Goal: Complete application form

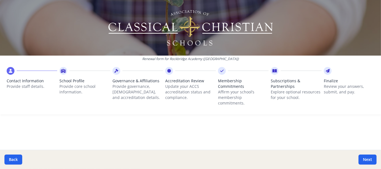
click at [279, 84] on span "Subscriptions & Partnerships" at bounding box center [296, 83] width 51 height 11
click at [283, 83] on span "Subscriptions & Partnerships" at bounding box center [296, 83] width 51 height 11
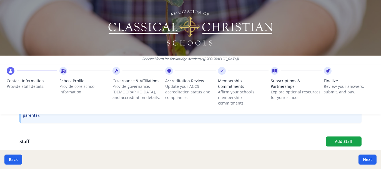
scroll to position [250, 0]
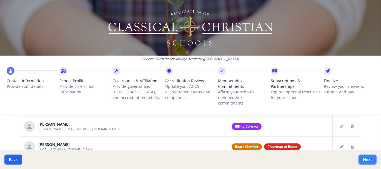
click at [372, 159] on button "Next" at bounding box center [368, 160] width 18 height 10
type input "[PHONE_NUMBER]"
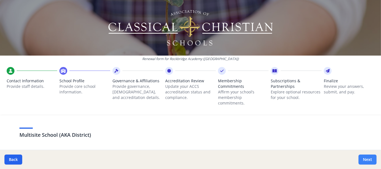
click at [372, 159] on button "Next" at bounding box center [368, 160] width 18 height 10
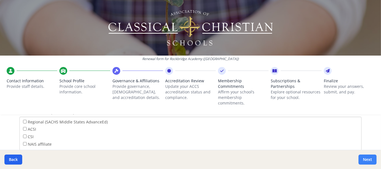
click at [372, 159] on button "Next" at bounding box center [368, 160] width 18 height 10
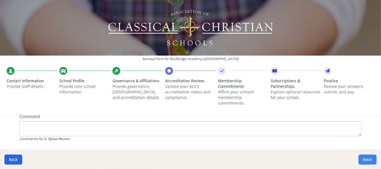
click at [372, 159] on button "Next" at bounding box center [368, 160] width 18 height 10
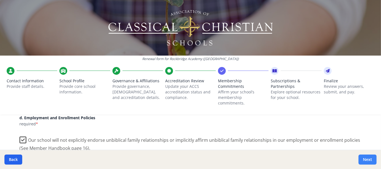
click at [372, 159] on button "Next" at bounding box center [368, 160] width 18 height 10
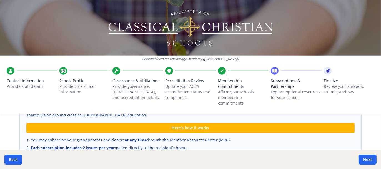
scroll to position [387, 0]
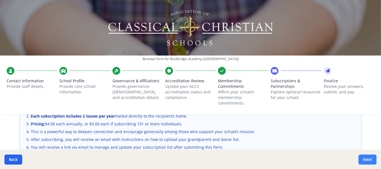
click at [367, 157] on button "Next" at bounding box center [368, 160] width 18 height 10
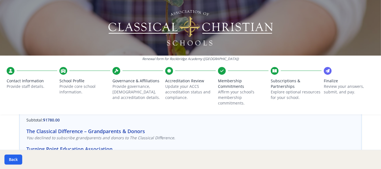
scroll to position [82, 0]
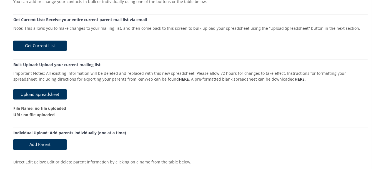
scroll to position [56, 0]
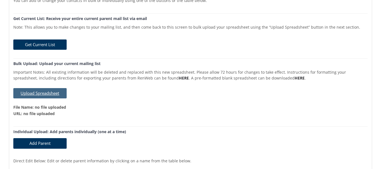
click at [37, 90] on button "Upload Spreadsheet" at bounding box center [39, 93] width 53 height 10
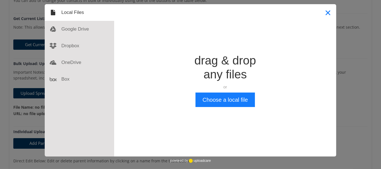
click at [329, 13] on button "Close" at bounding box center [328, 12] width 17 height 17
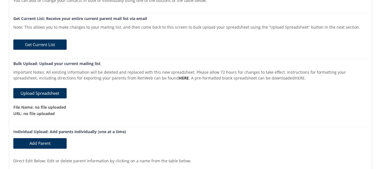
click at [295, 76] on link "HERE" at bounding box center [300, 77] width 10 height 5
